Goal: Task Accomplishment & Management: Complete application form

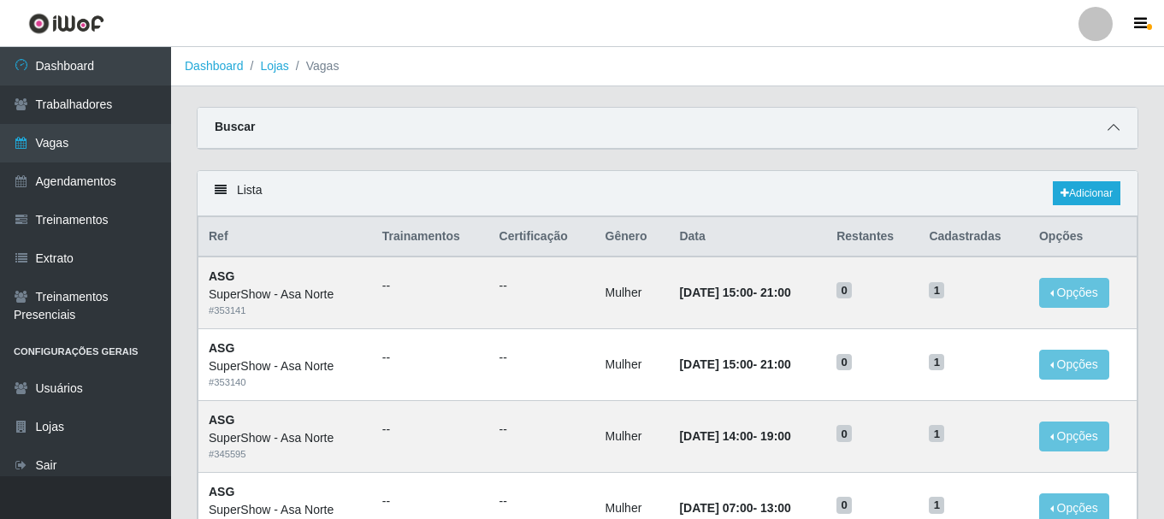
click at [1116, 124] on icon at bounding box center [1114, 127] width 12 height 12
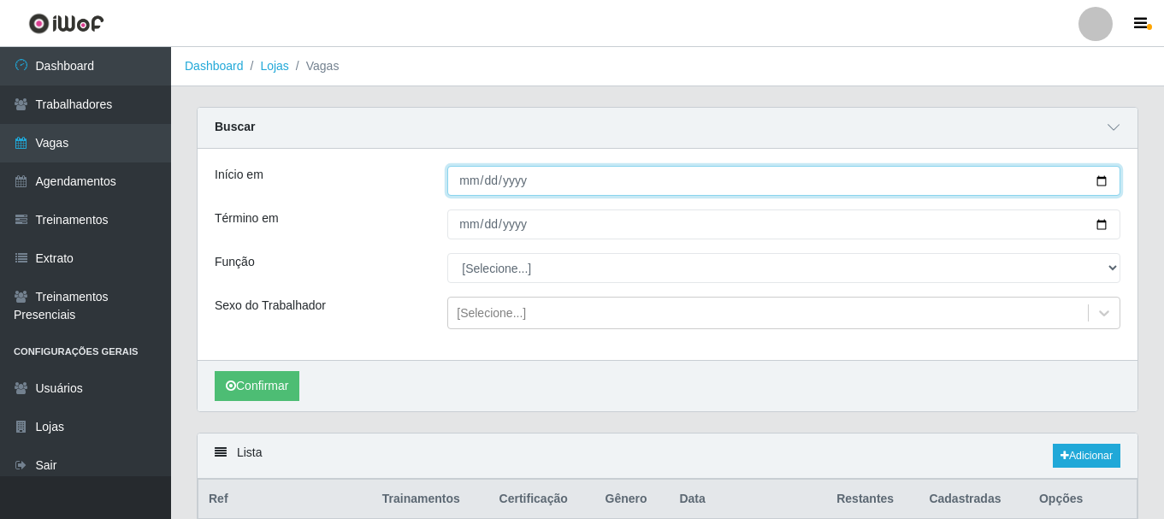
click at [1103, 179] on input "Início em" at bounding box center [783, 181] width 673 height 30
type input "[DATE]"
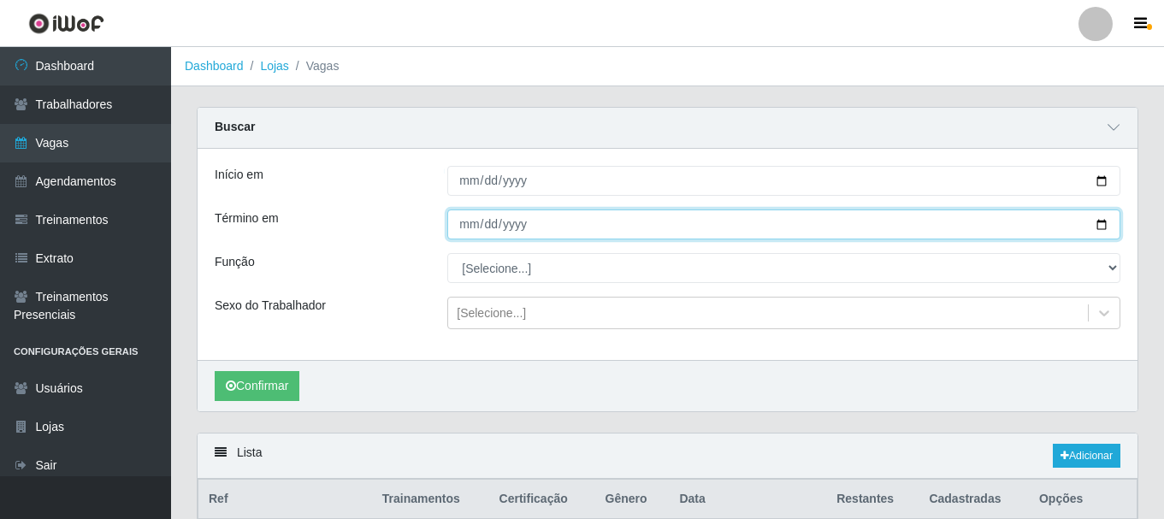
click at [1098, 226] on input "Término em" at bounding box center [783, 225] width 673 height 30
type input "[DATE]"
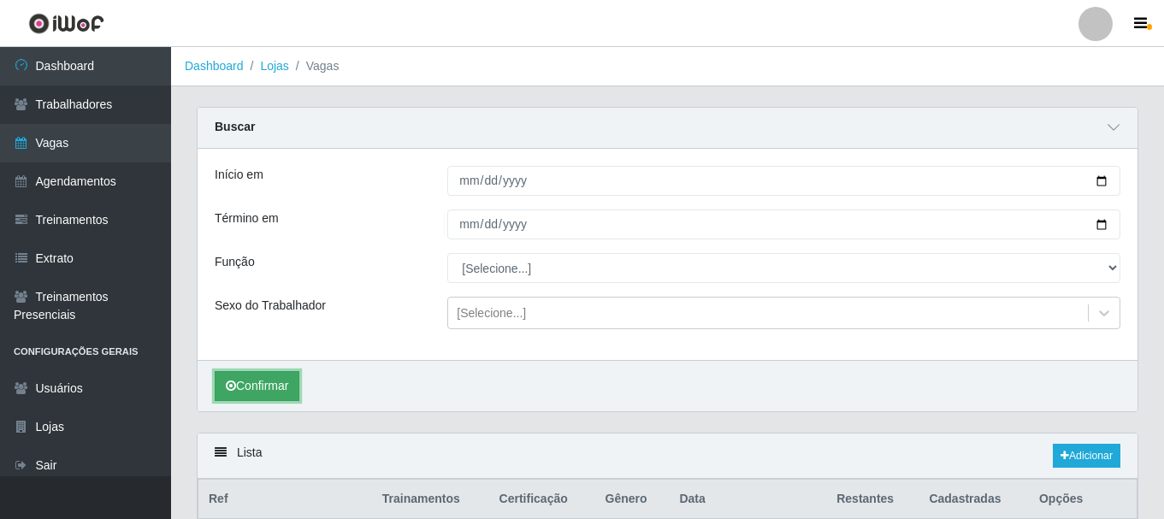
click at [240, 389] on button "Confirmar" at bounding box center [257, 386] width 85 height 30
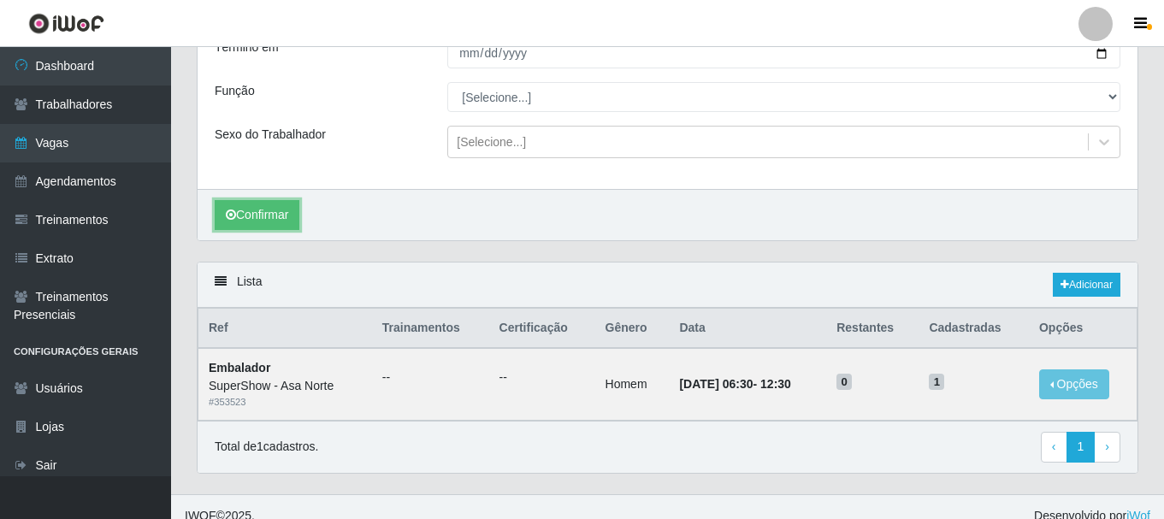
scroll to position [190, 0]
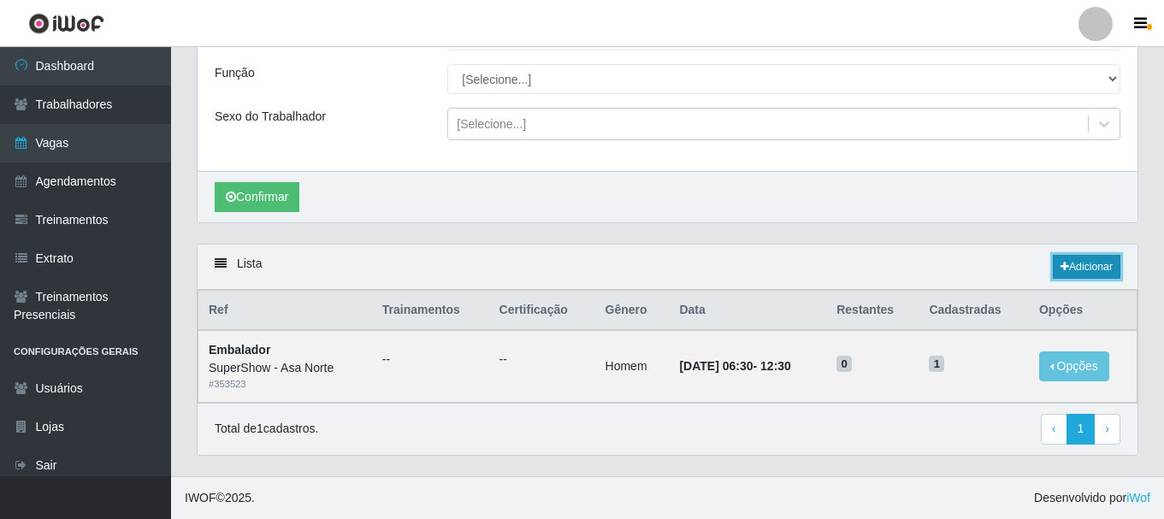
click at [1078, 265] on link "Adicionar" at bounding box center [1087, 267] width 68 height 24
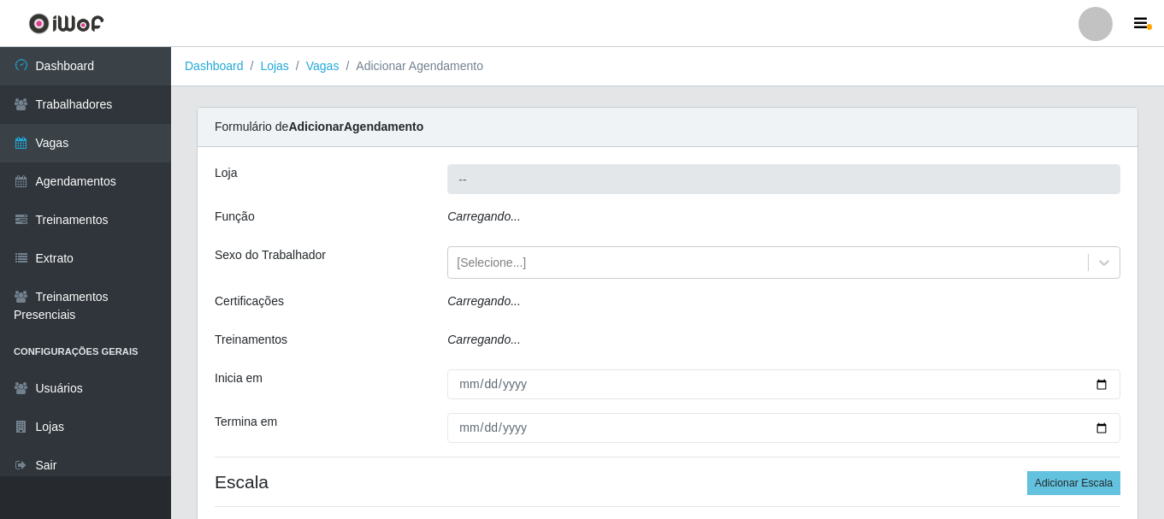
type input "SuperShow - Asa Norte"
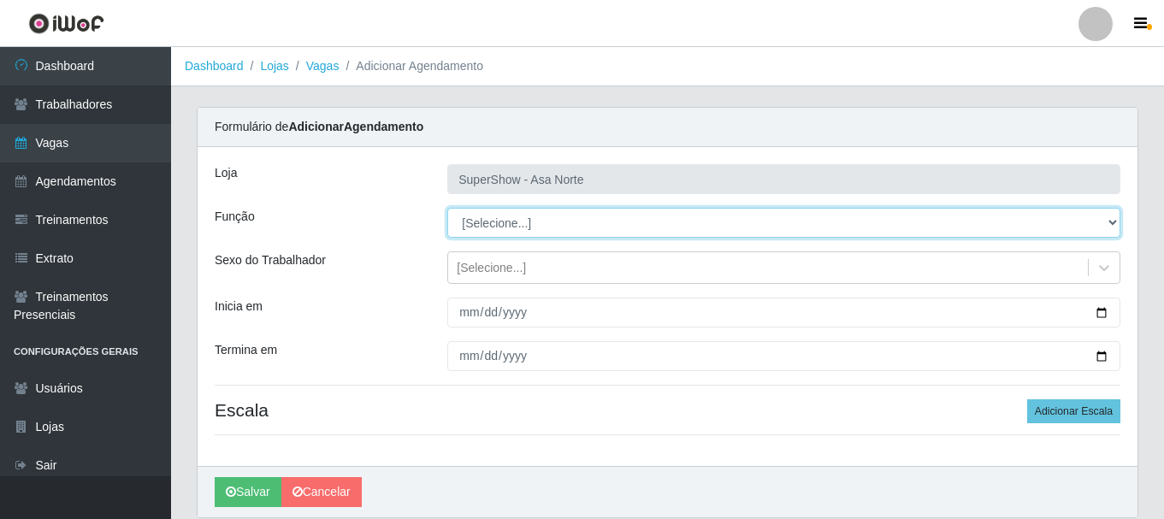
click at [510, 219] on select "[Selecione...] ASG ASG + ASG ++ Auxiliar de Depósito Auxiliar de Depósito + Aux…" at bounding box center [783, 223] width 673 height 30
select select "1"
click at [447, 208] on select "[Selecione...] ASG ASG + ASG ++ Auxiliar de Depósito Auxiliar de Depósito + Aux…" at bounding box center [783, 223] width 673 height 30
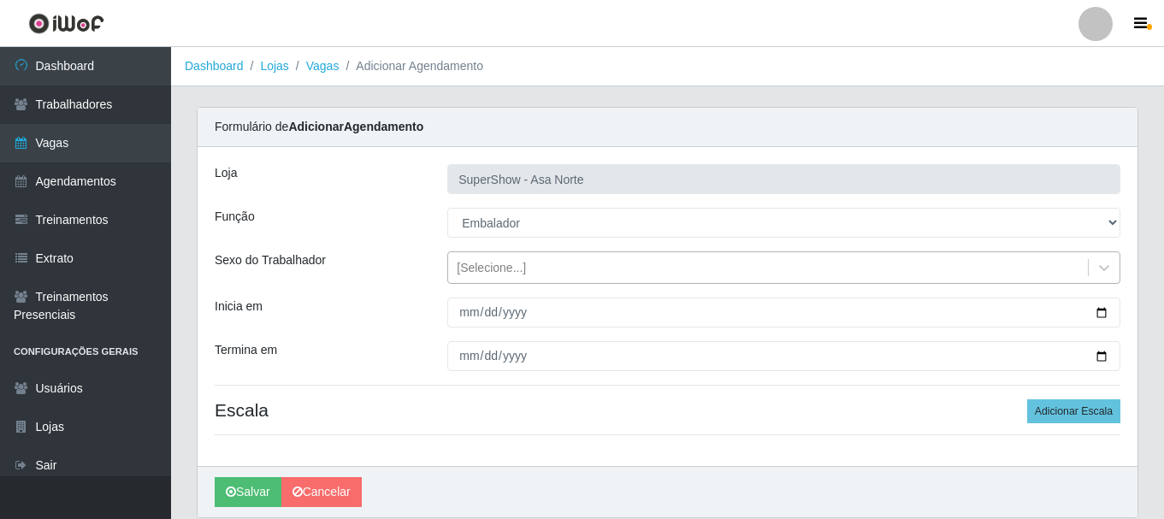
click at [514, 265] on div "[Selecione...]" at bounding box center [491, 268] width 69 height 18
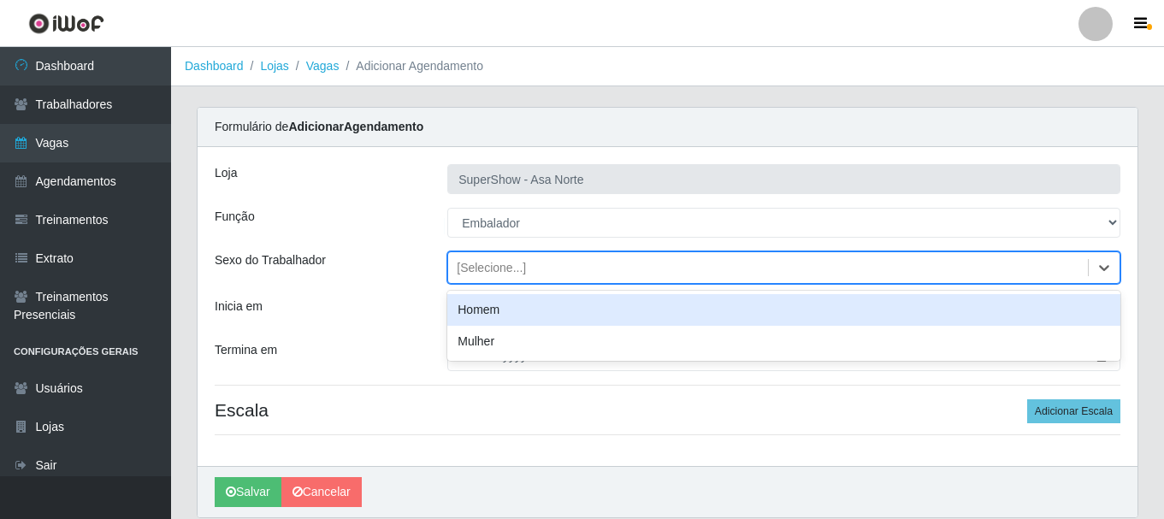
click at [501, 316] on div "Homem" at bounding box center [783, 310] width 673 height 32
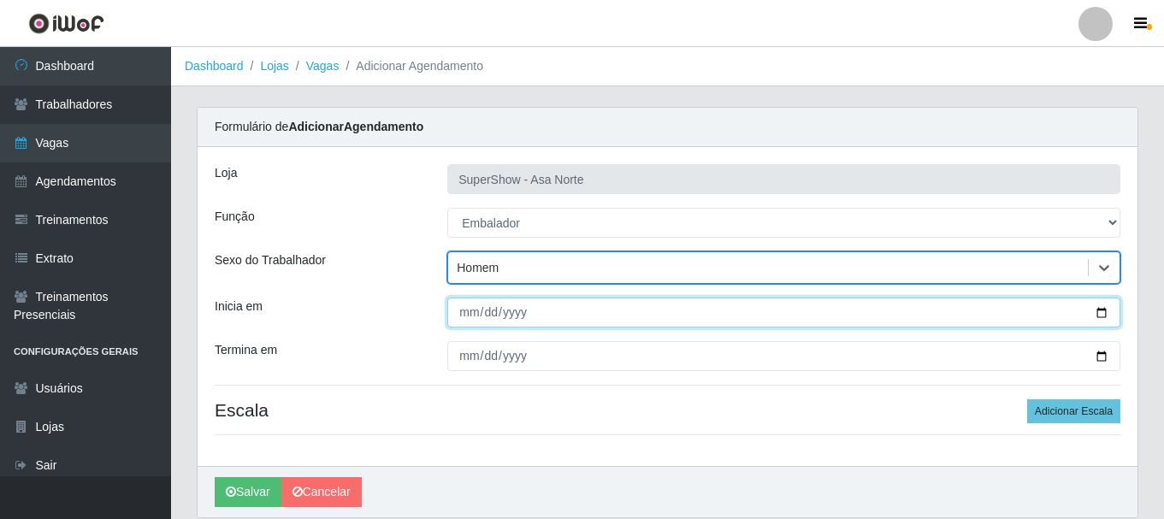
click at [465, 319] on input "Inicia em" at bounding box center [783, 313] width 673 height 30
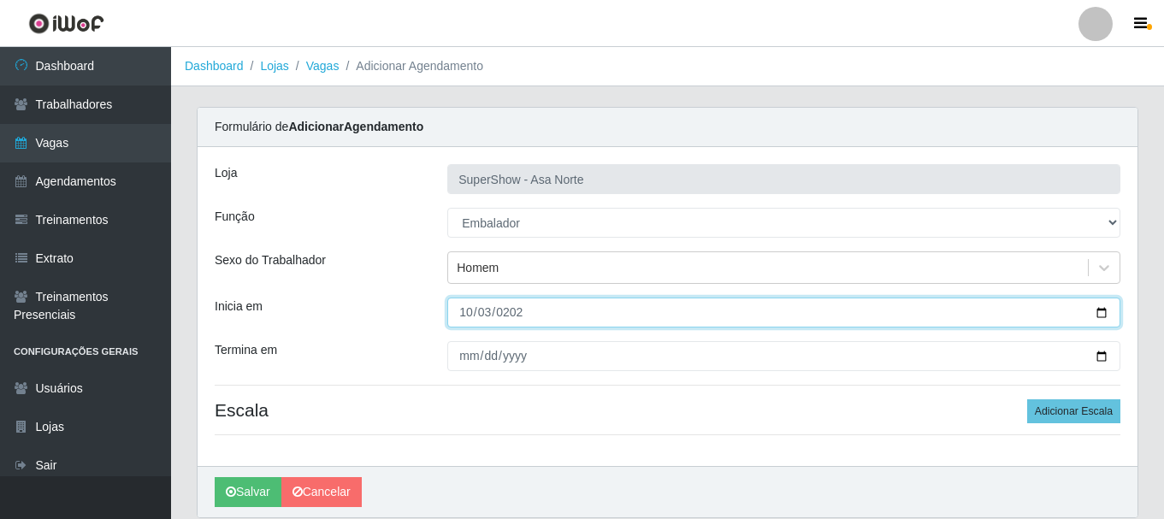
type input "[DATE]"
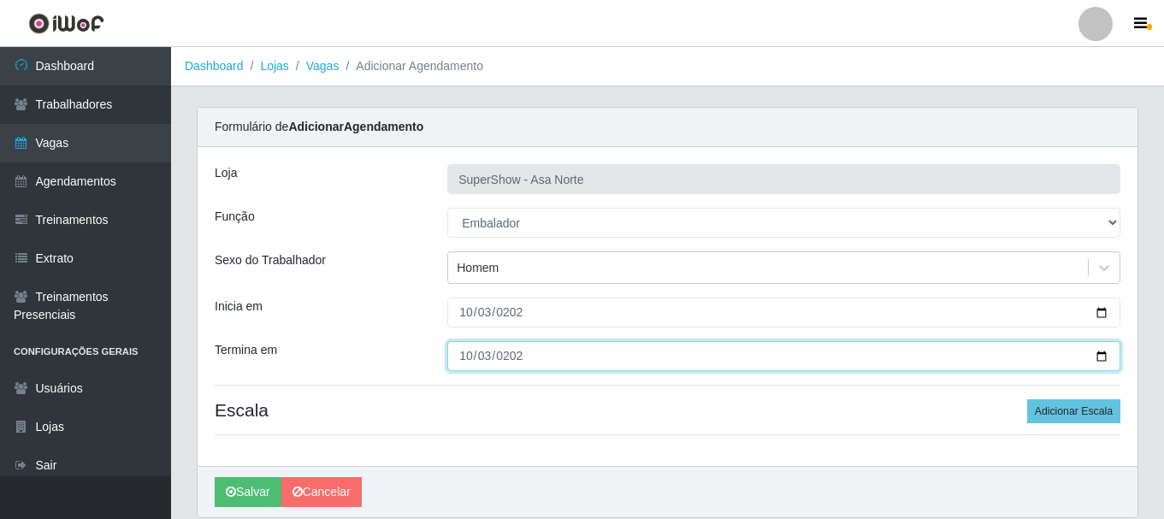
type input "[DATE]"
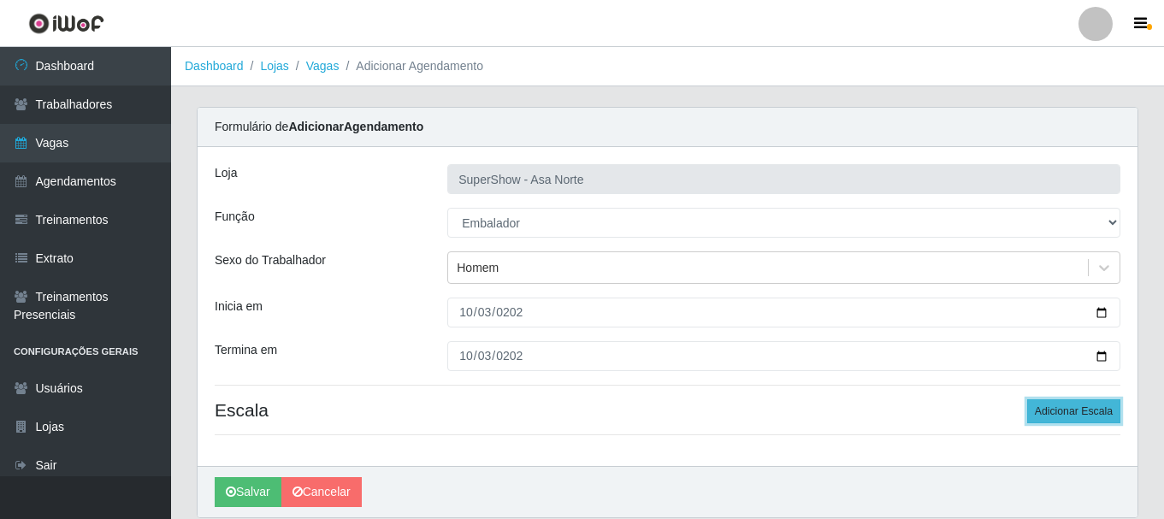
click at [1079, 404] on button "Adicionar Escala" at bounding box center [1074, 412] width 93 height 24
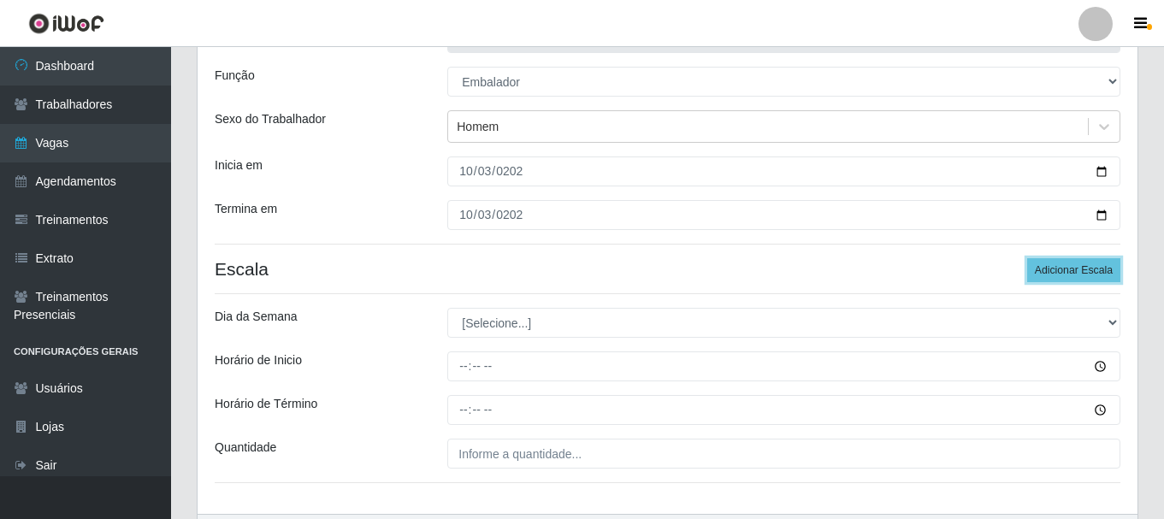
scroll to position [171, 0]
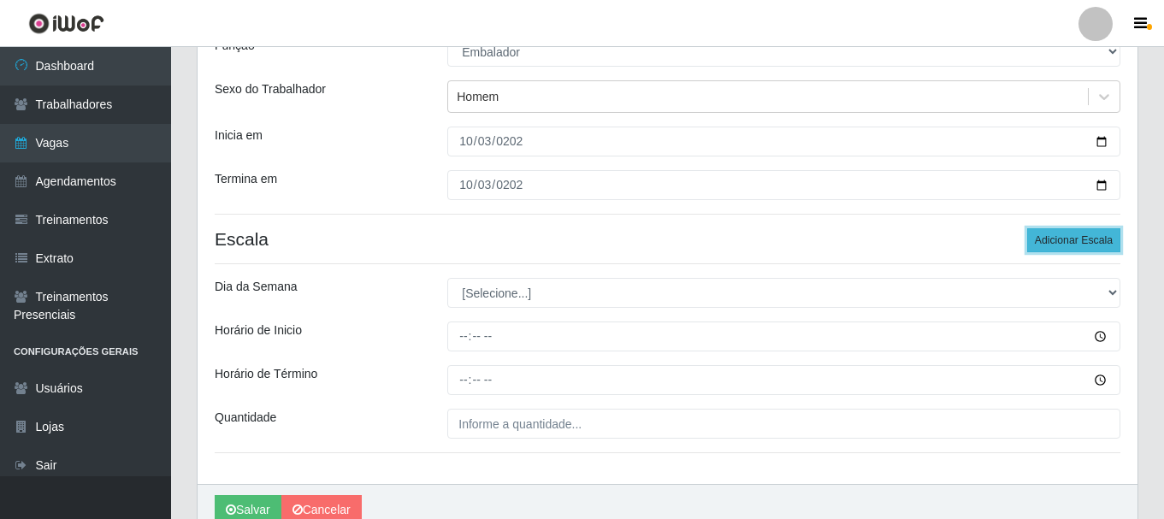
click at [1086, 243] on button "Adicionar Escala" at bounding box center [1074, 240] width 93 height 24
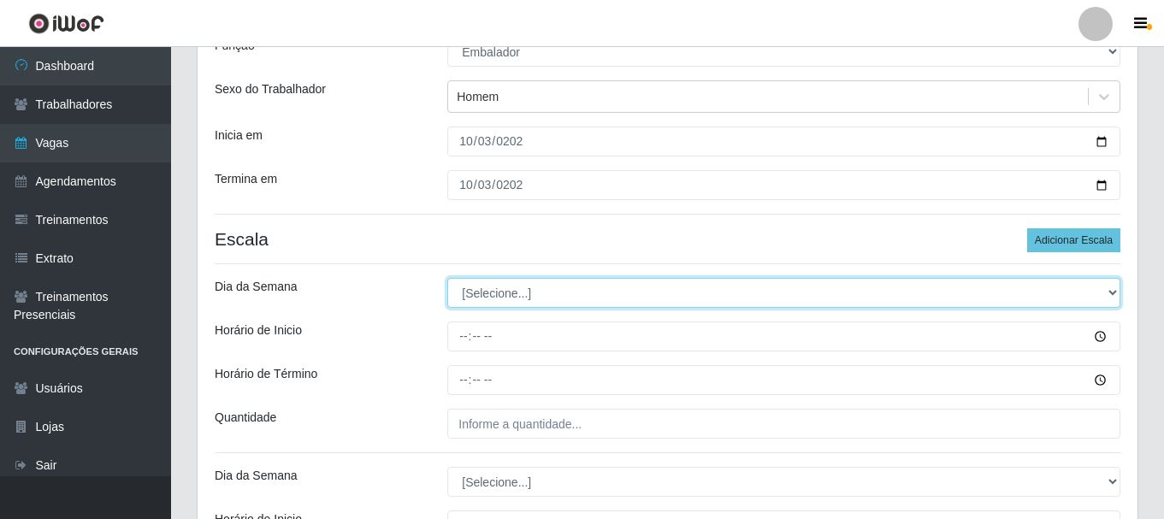
click at [529, 291] on select "[Selecione...] Segunda Terça Quarta Quinta Sexta Sábado Domingo" at bounding box center [783, 293] width 673 height 30
click at [447, 278] on select "[Selecione...] Segunda Terça Quarta Quinta Sexta Sábado Domingo" at bounding box center [783, 293] width 673 height 30
click at [520, 290] on select "[Selecione...] Segunda Terça Quarta Quinta Sexta Sábado Domingo" at bounding box center [783, 293] width 673 height 30
select select "5"
click at [447, 278] on select "[Selecione...] Segunda Terça Quarta Quinta Sexta Sábado Domingo" at bounding box center [783, 293] width 673 height 30
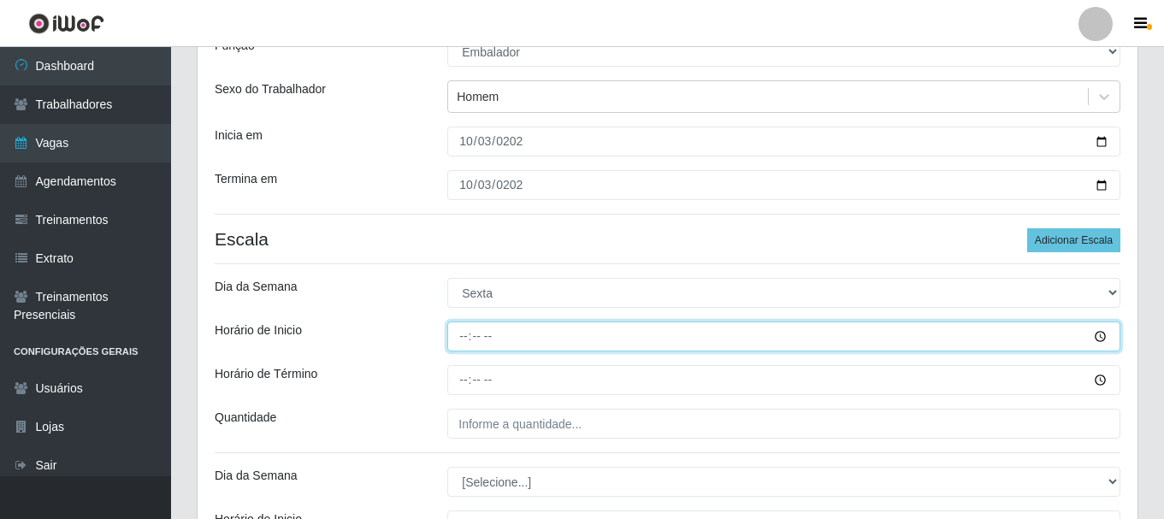
click at [470, 334] on input "Horário de Inicio" at bounding box center [783, 337] width 673 height 30
type input "08:00"
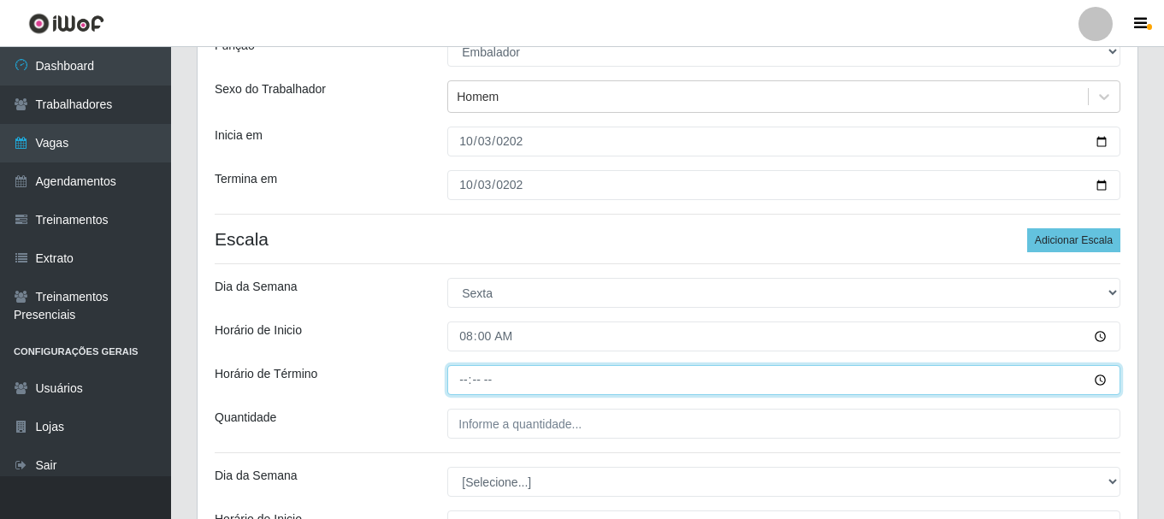
type input "14:00"
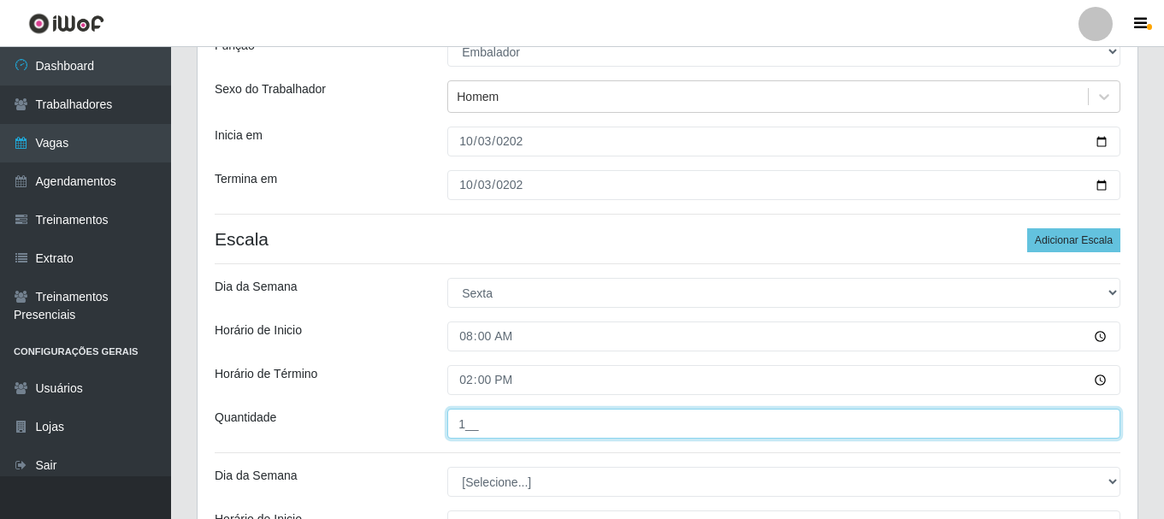
type input "1__"
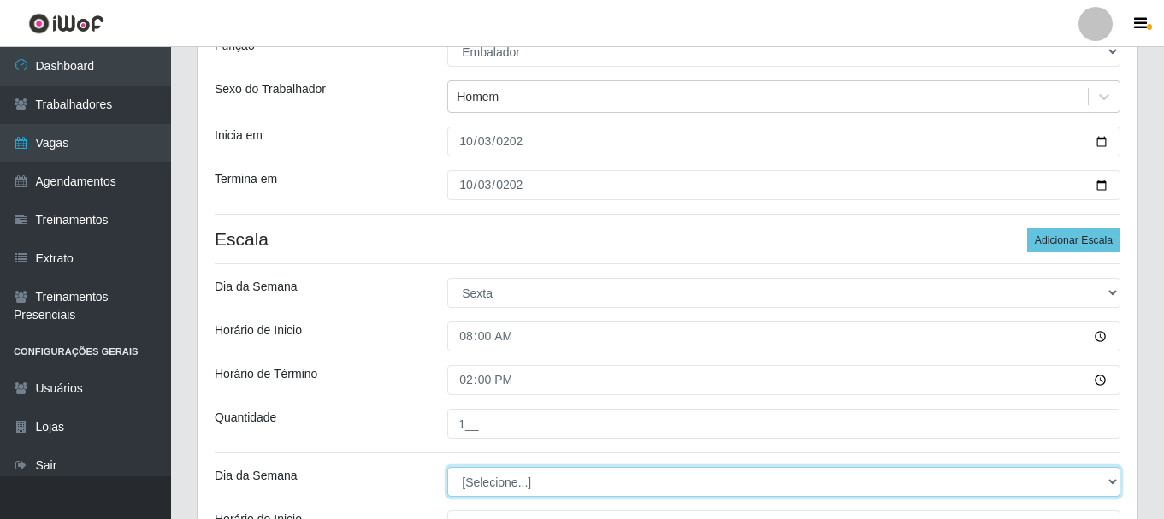
click at [489, 483] on select "[Selecione...] Segunda Terça Quarta Quinta Sexta Sábado Domingo" at bounding box center [783, 482] width 673 height 30
select select "5"
click at [447, 467] on select "[Selecione...] Segunda Terça Quarta Quinta Sexta Sábado Domingo" at bounding box center [783, 482] width 673 height 30
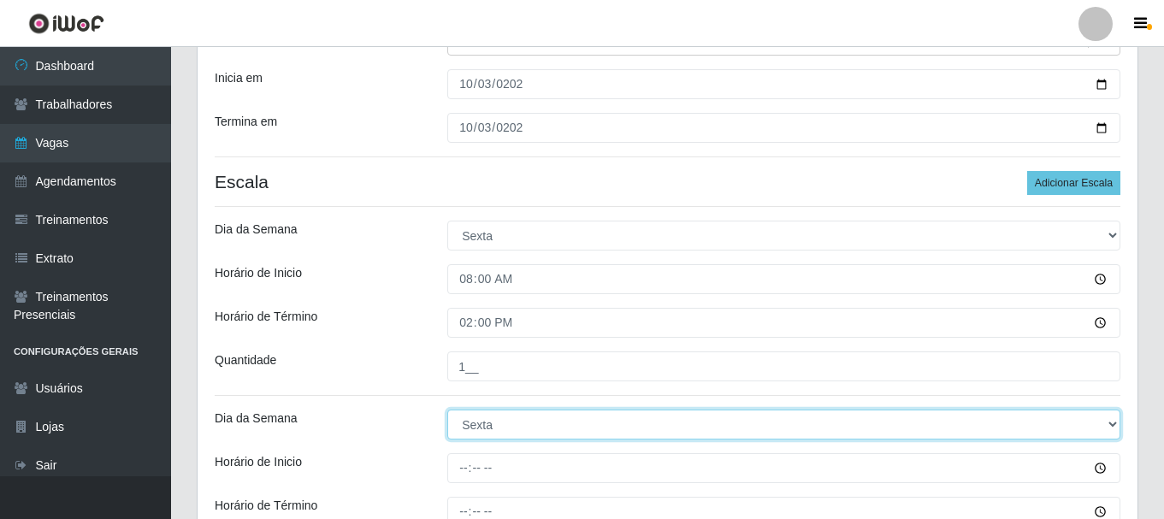
scroll to position [257, 0]
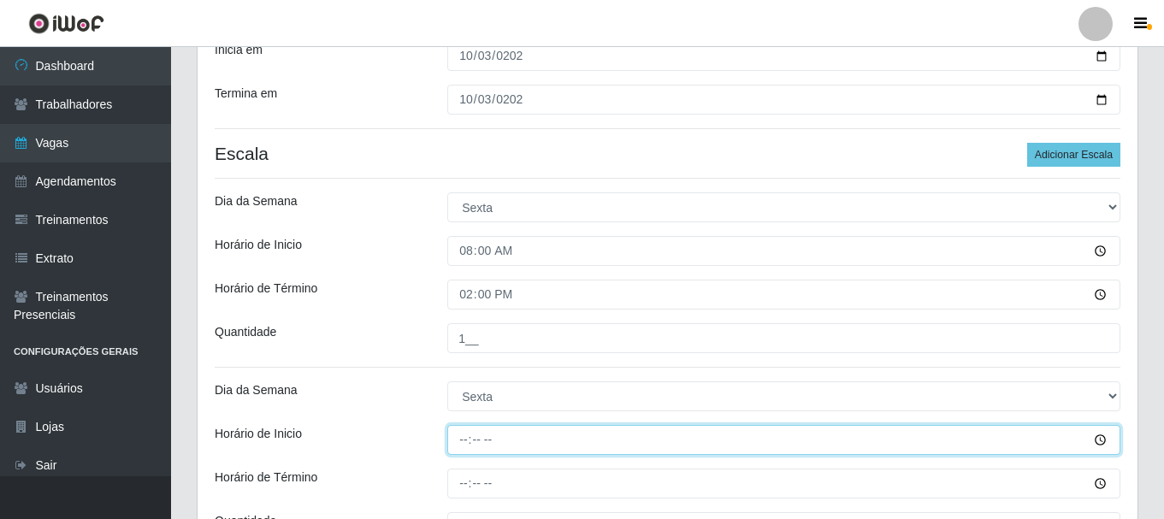
click at [469, 437] on input "Horário de Inicio" at bounding box center [783, 440] width 673 height 30
type input "09:00"
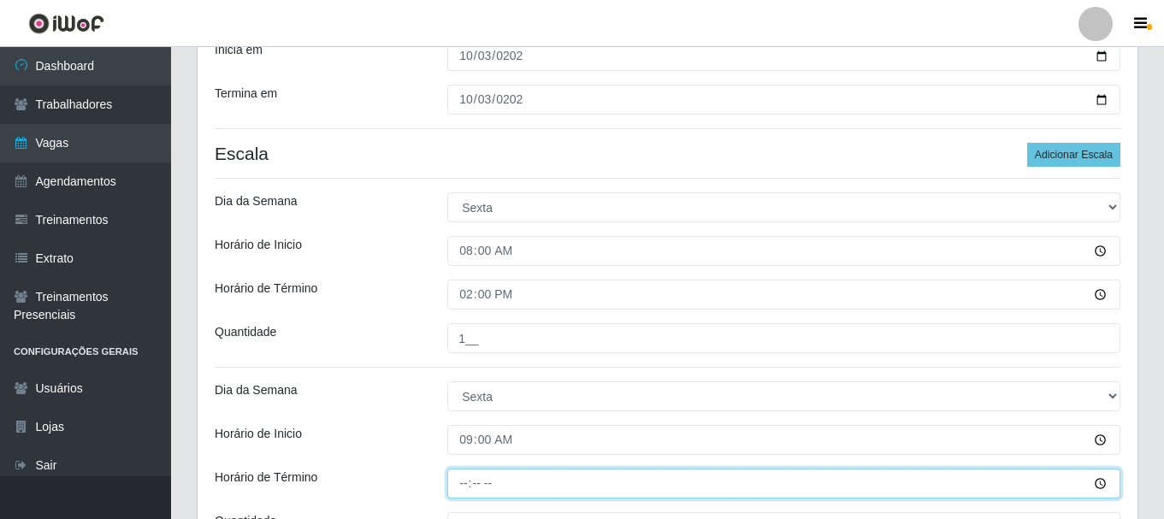
type input "15:00"
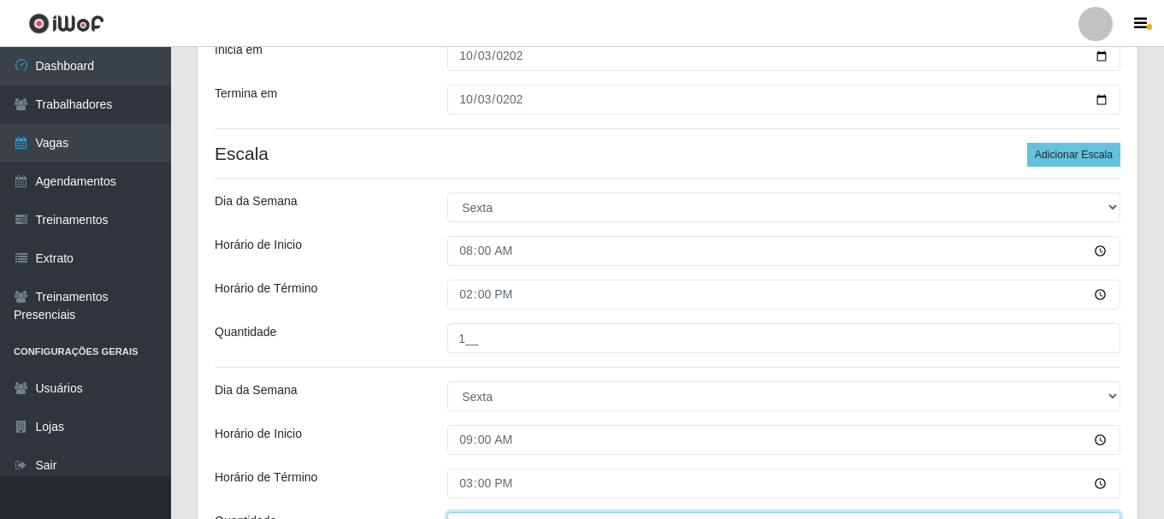
scroll to position [280, 0]
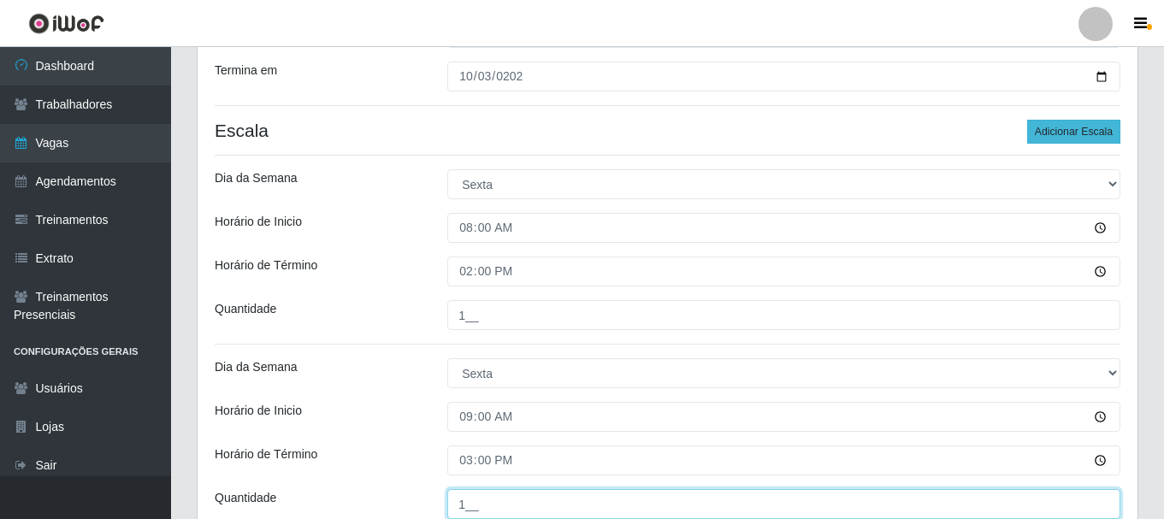
type input "1__"
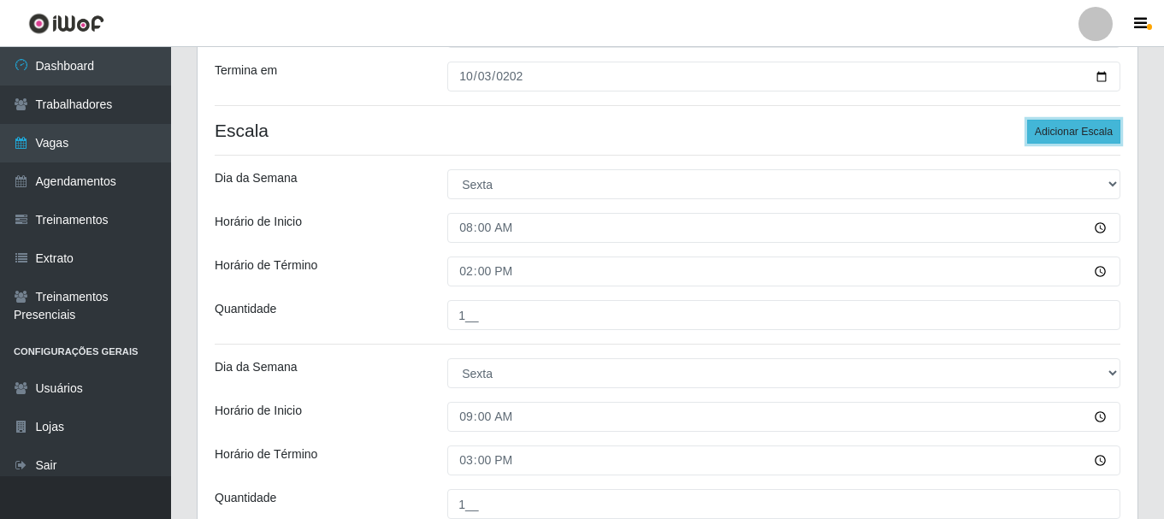
click at [1087, 136] on button "Adicionar Escala" at bounding box center [1074, 132] width 93 height 24
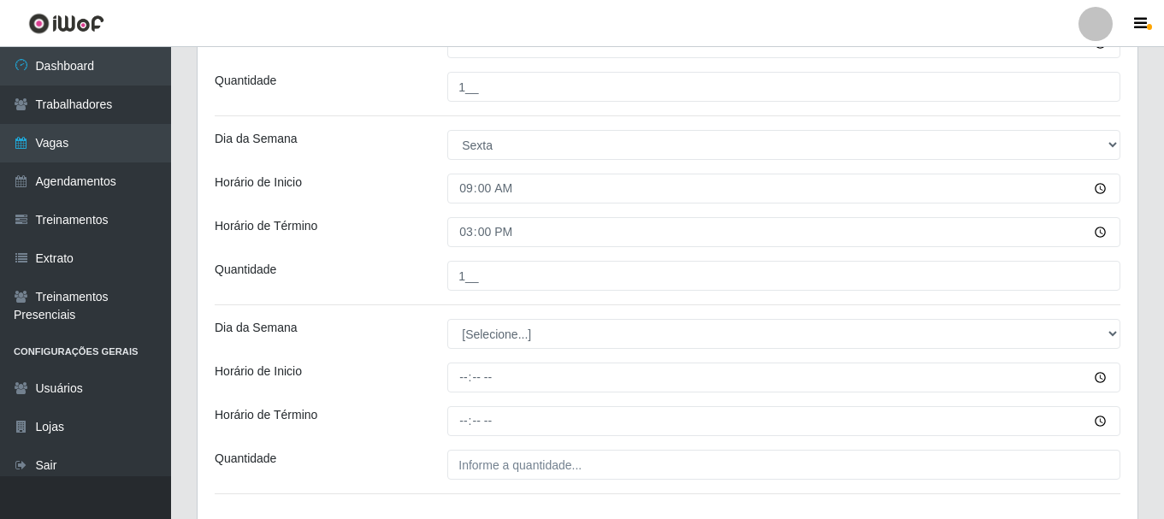
scroll to position [536, 0]
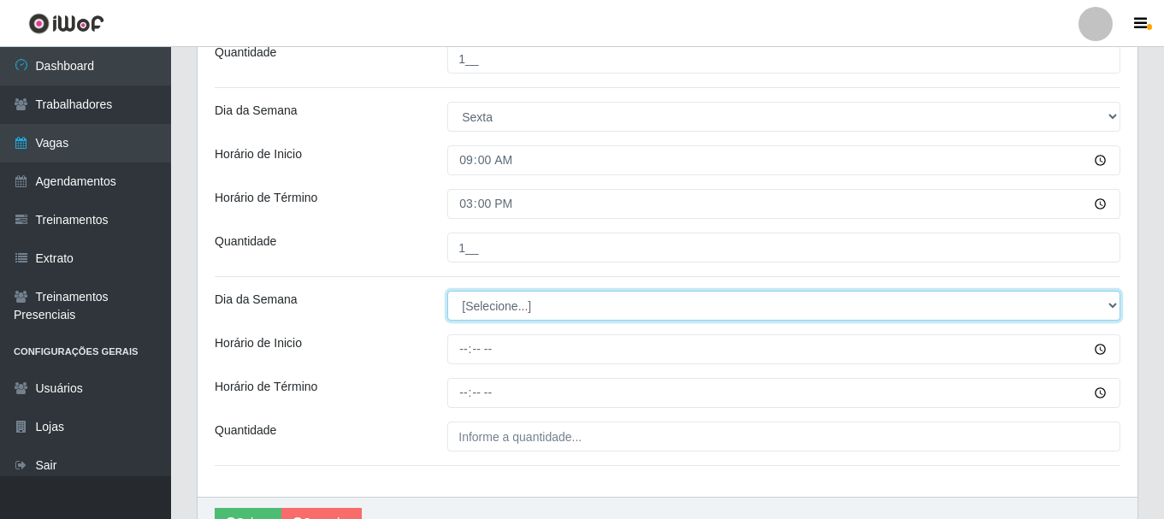
click at [540, 308] on select "[Selecione...] Segunda Terça Quarta Quinta Sexta Sábado Domingo" at bounding box center [783, 306] width 673 height 30
select select "5"
click at [447, 291] on select "[Selecione...] Segunda Terça Quarta Quinta Sexta Sábado Domingo" at bounding box center [783, 306] width 673 height 30
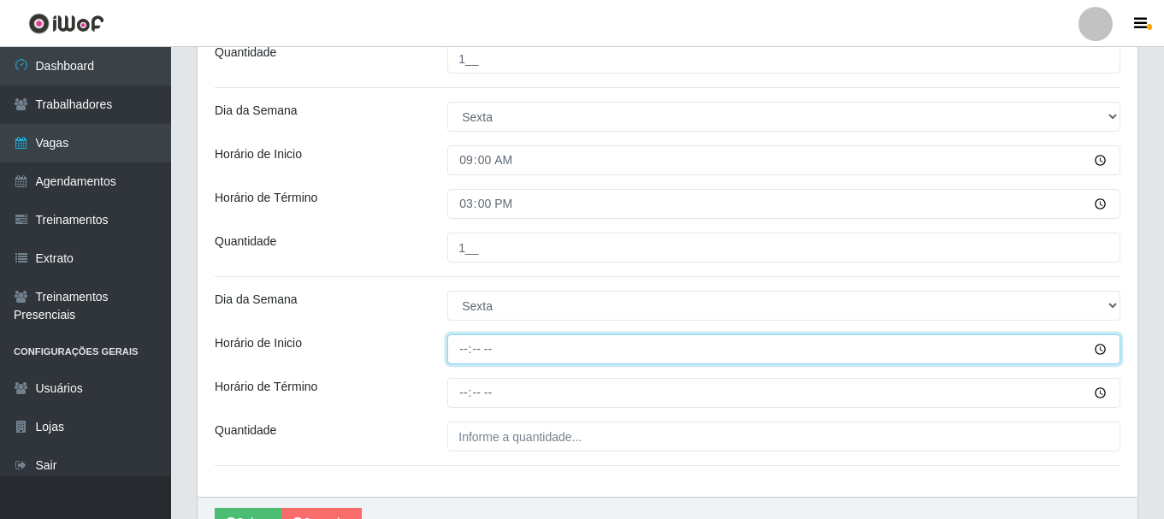
drag, startPoint x: 465, startPoint y: 336, endPoint x: 467, endPoint y: 347, distance: 11.4
click at [465, 335] on input "Horário de Inicio" at bounding box center [783, 350] width 673 height 30
type input "15:20"
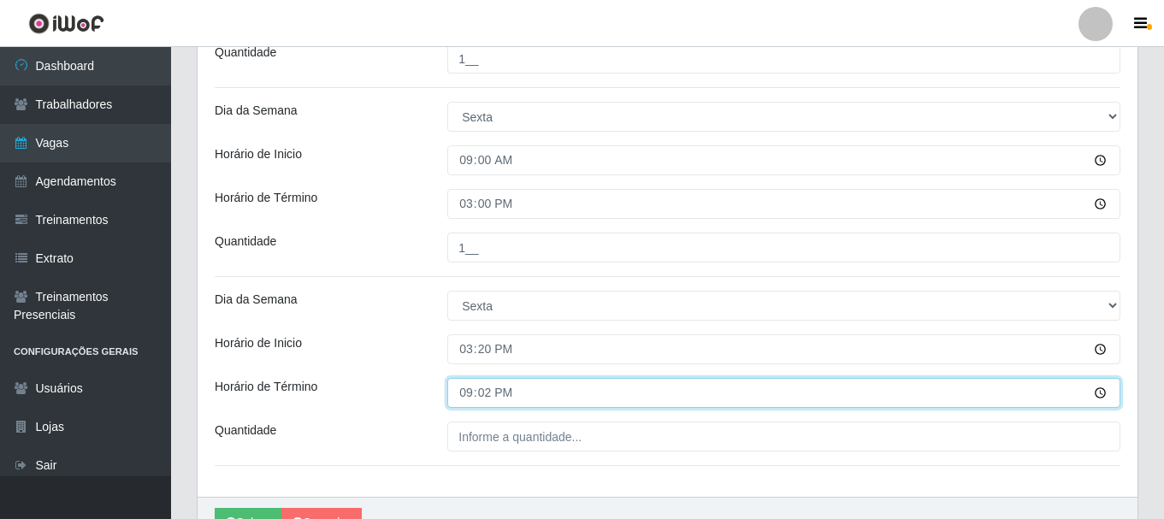
type input "21:20"
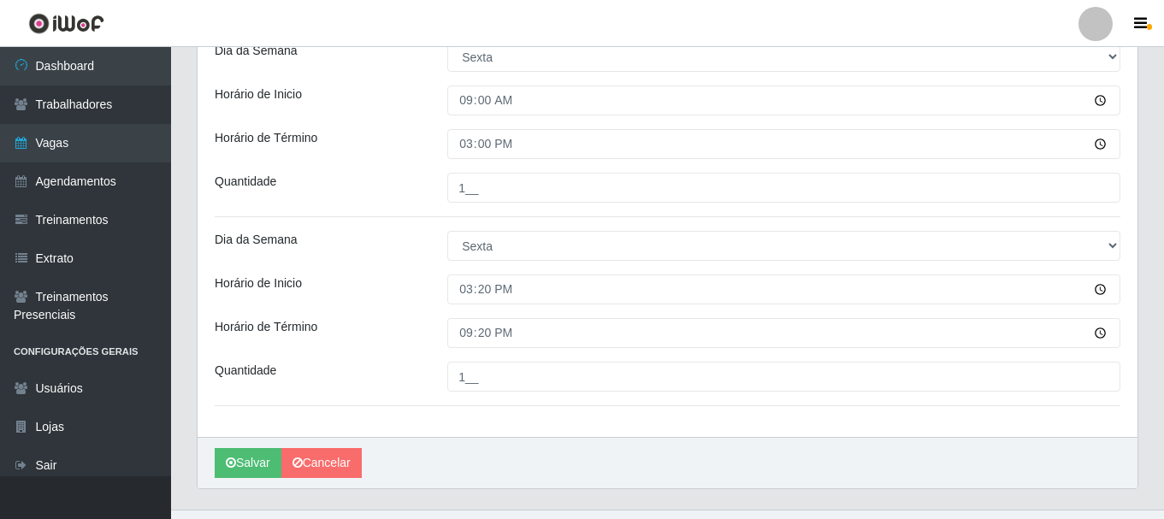
scroll to position [599, 0]
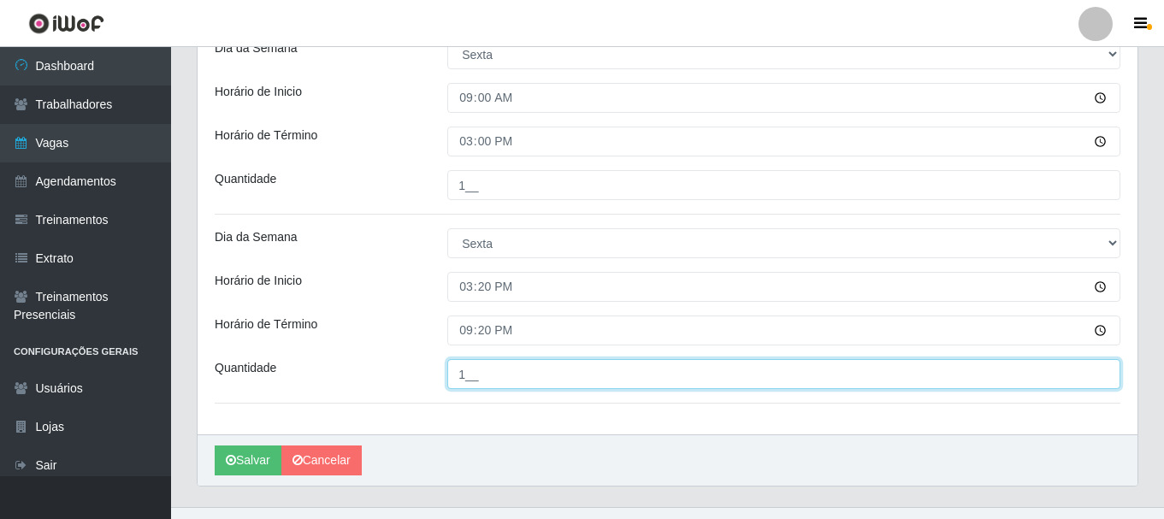
click at [467, 371] on input "1__" at bounding box center [783, 374] width 673 height 30
type input "2__"
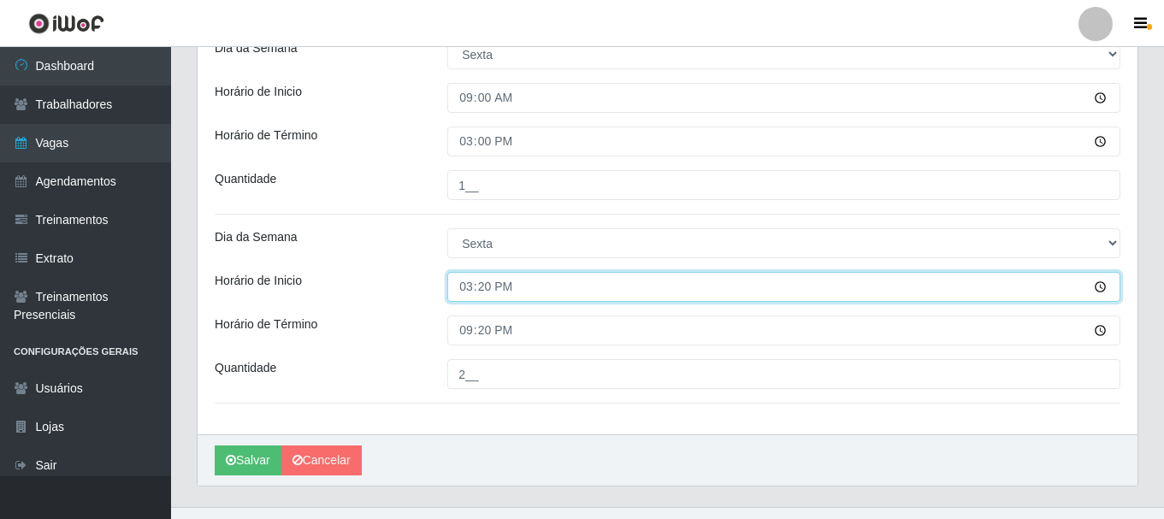
click at [470, 287] on input "15:20" at bounding box center [783, 287] width 673 height 30
type input "15:00"
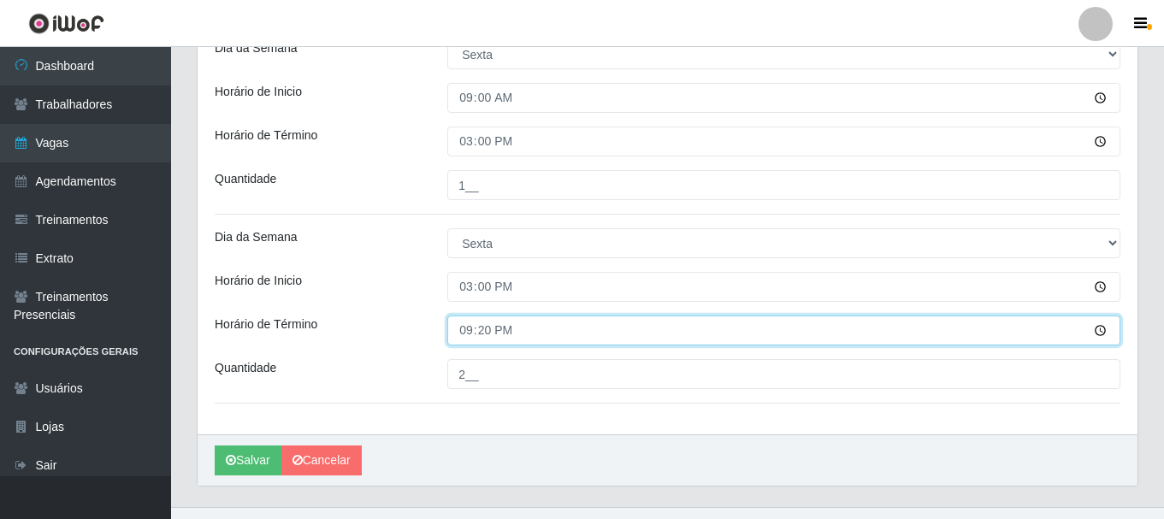
type input "21:00"
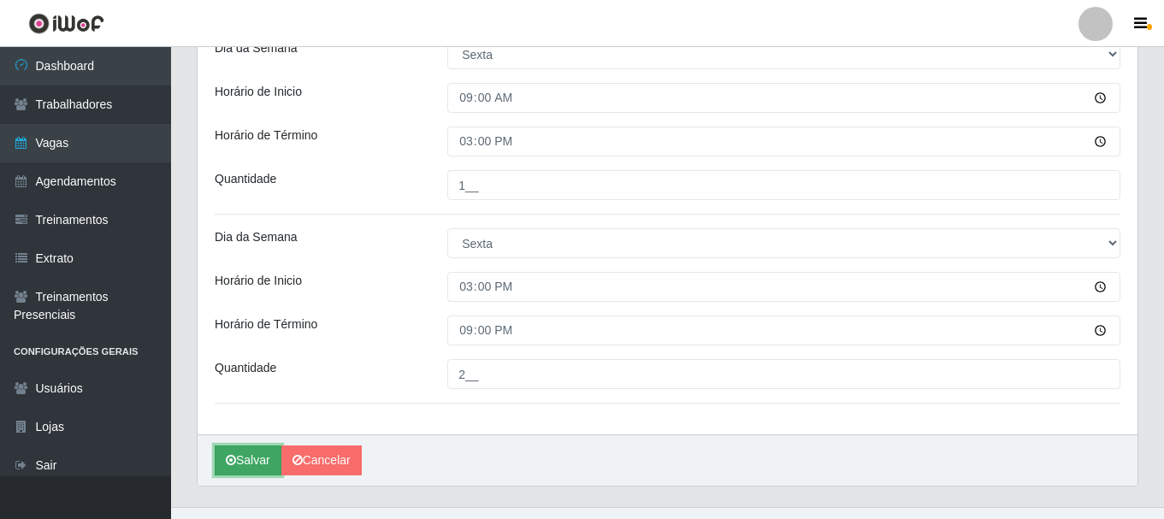
click at [251, 455] on button "Salvar" at bounding box center [248, 461] width 67 height 30
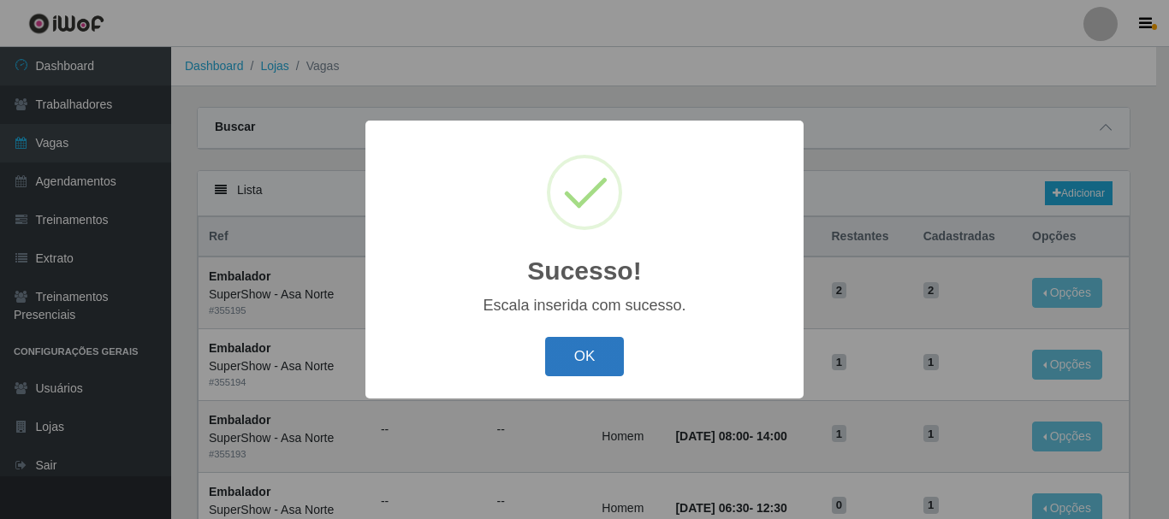
click at [594, 358] on button "OK" at bounding box center [585, 357] width 80 height 40
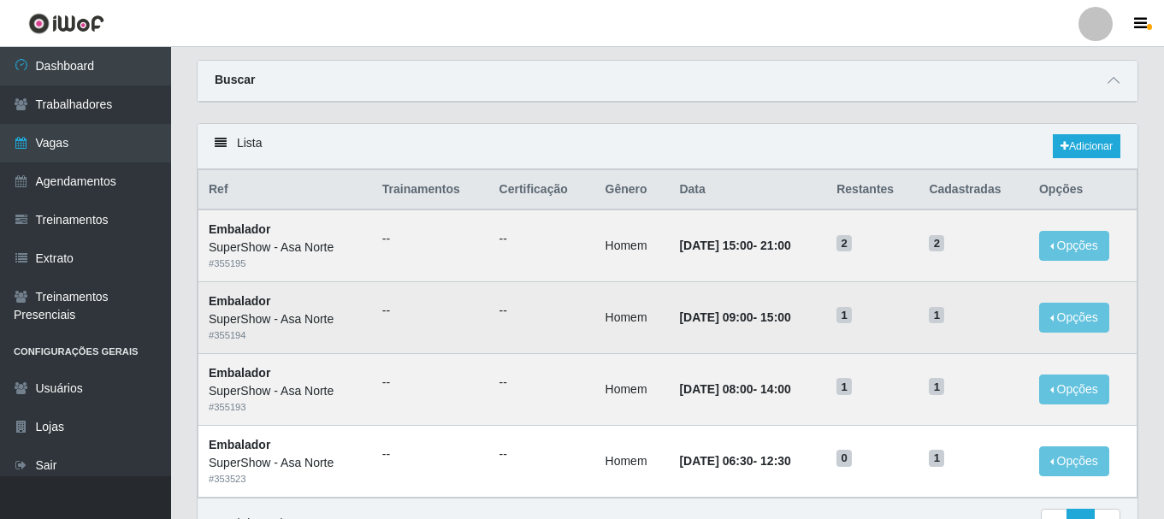
scroll to position [86, 0]
